Goal: Find contact information: Obtain details needed to contact an individual or organization

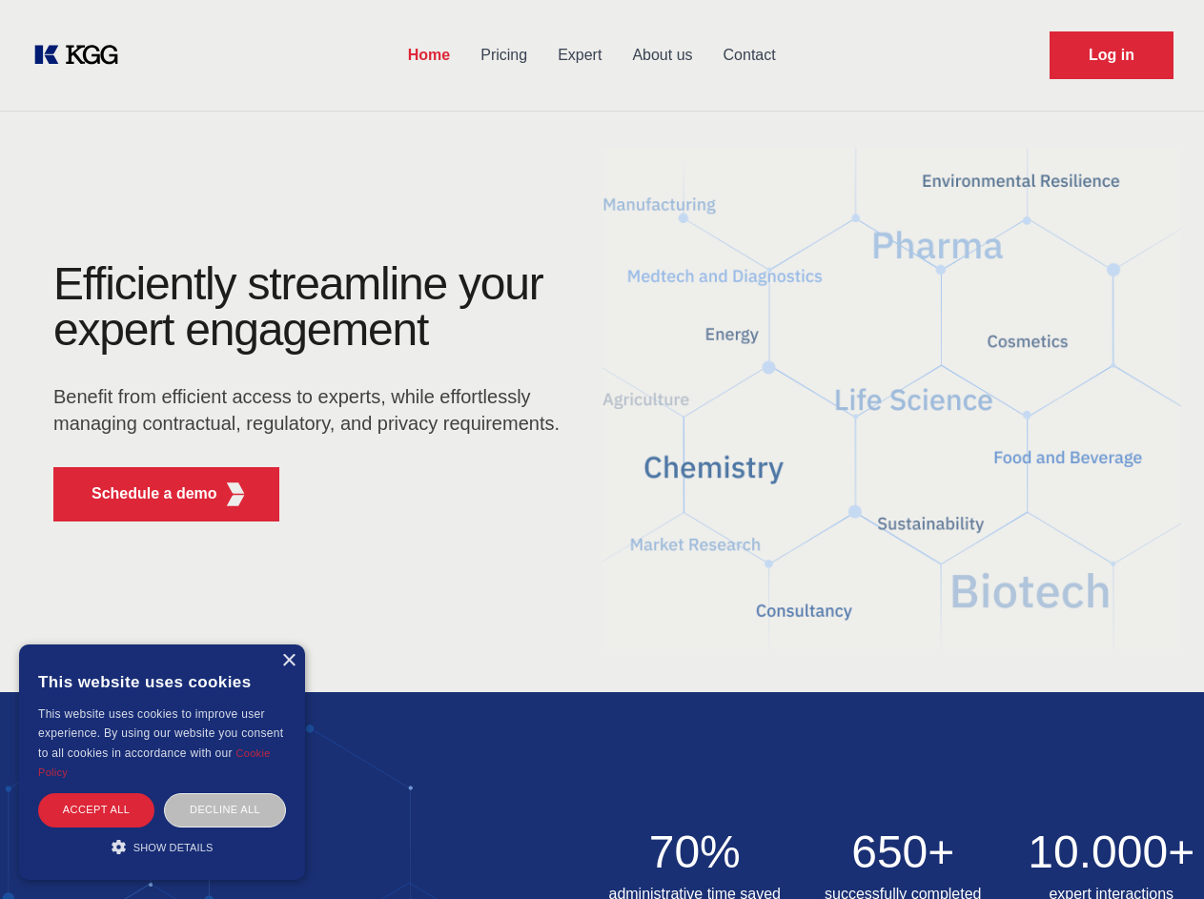
click at [601, 449] on div "Efficiently streamline your expert engagement Benefit from efficient access to …" at bounding box center [312, 398] width 579 height 275
click at [143, 494] on p "Schedule a demo" at bounding box center [154, 493] width 126 height 23
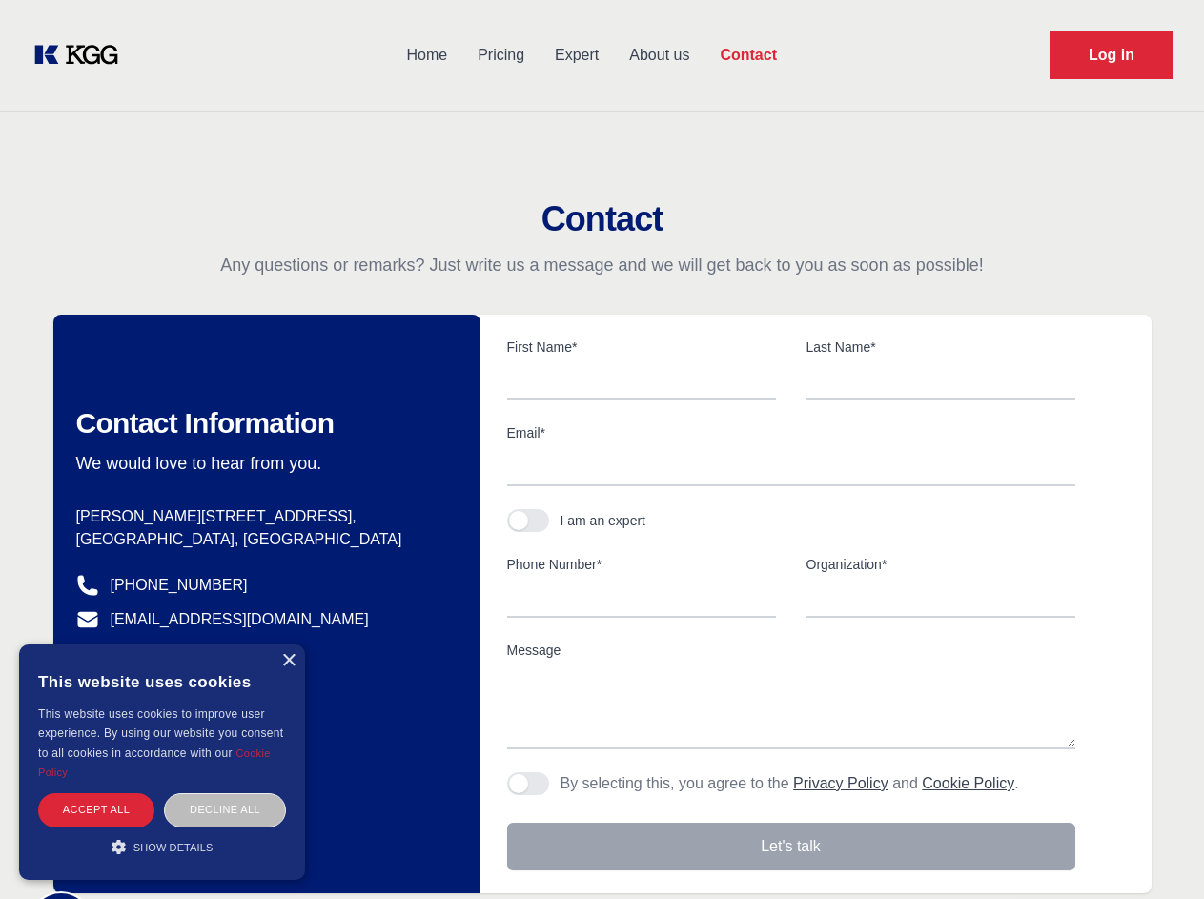
click at [288, 660] on div "× This website uses cookies This website uses cookies to improve user experienc…" at bounding box center [162, 761] width 286 height 235
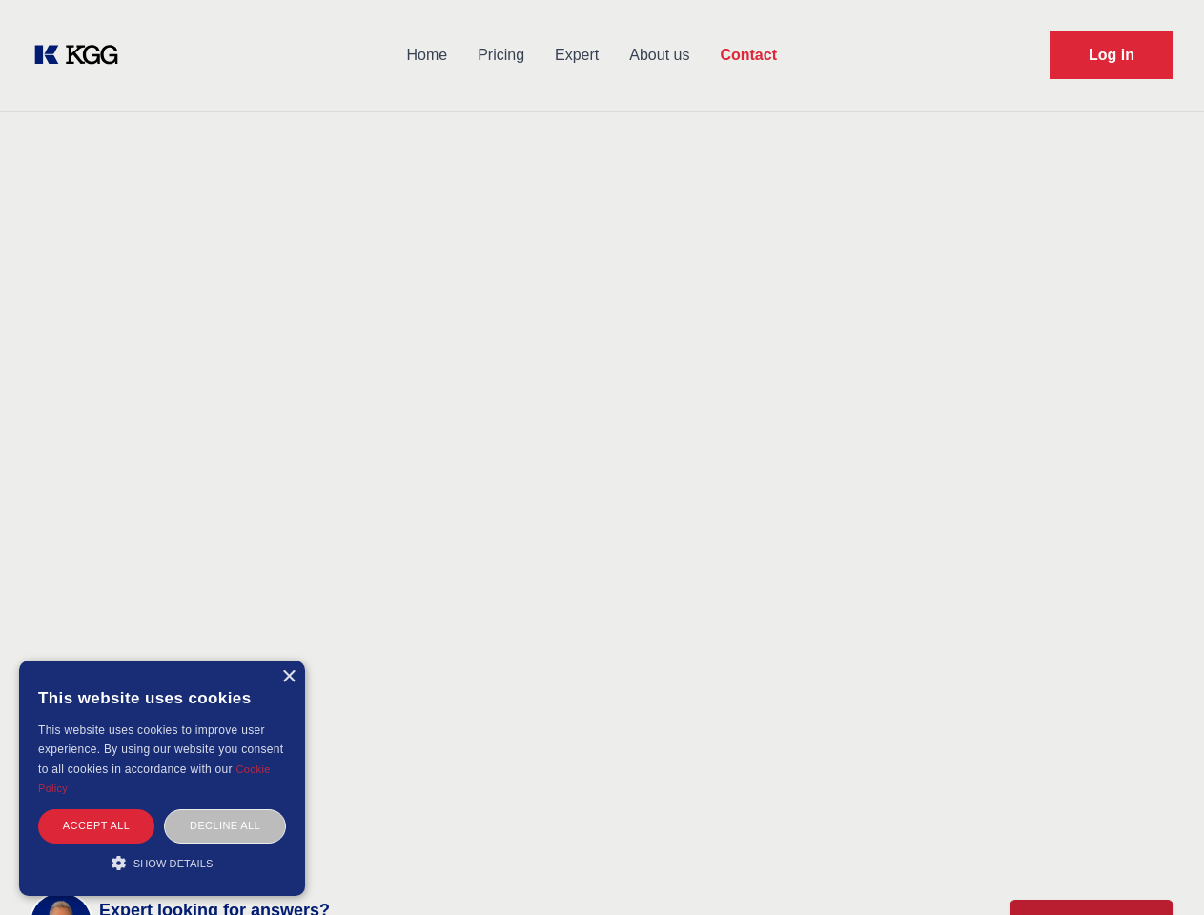
click at [96, 809] on div "Accept all" at bounding box center [96, 825] width 116 height 33
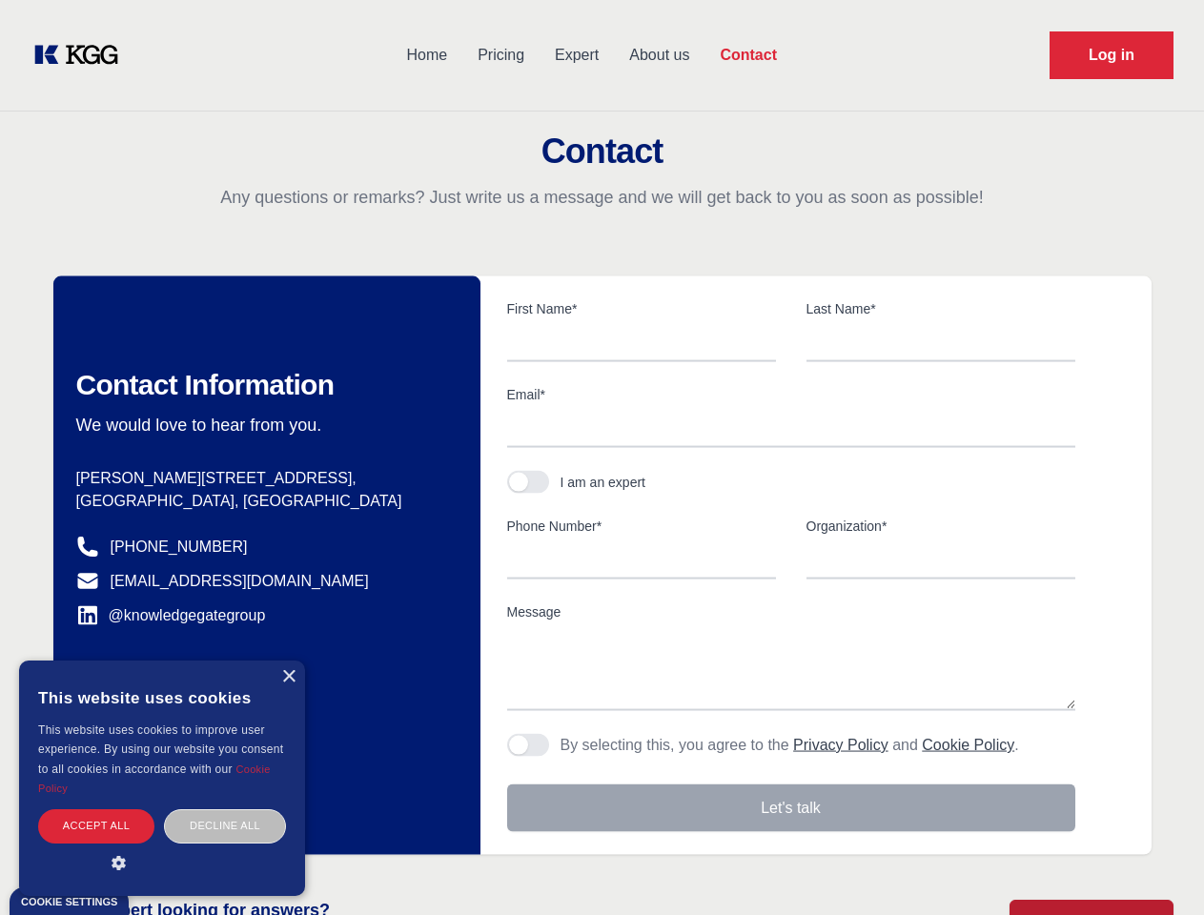
click at [225, 809] on div "Contact Information We would love to hear from you. Postal address [PERSON_NAME…" at bounding box center [266, 565] width 427 height 578
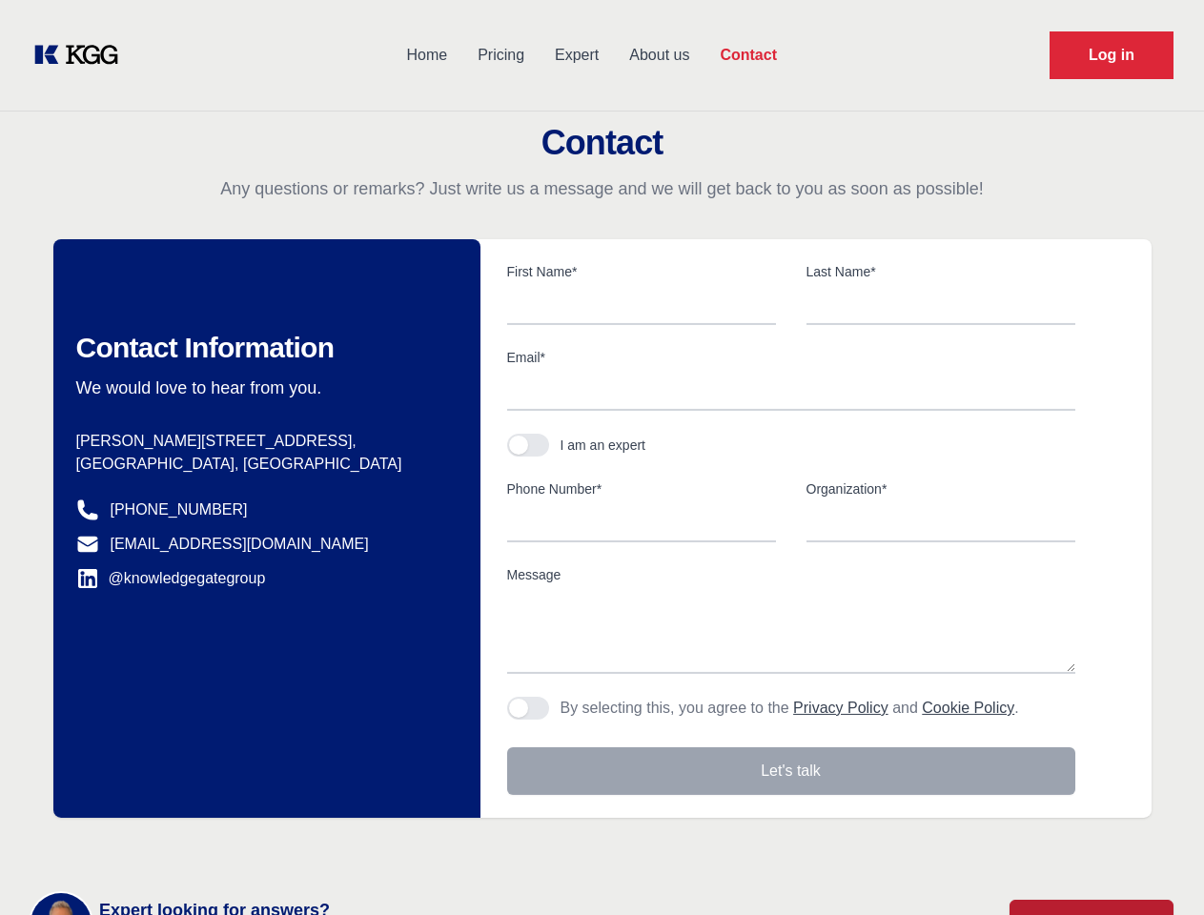
click at [162, 846] on main "Contact Any questions or remarks? Just write us a message and we will get back …" at bounding box center [602, 496] width 1204 height 992
